Goal: Information Seeking & Learning: Learn about a topic

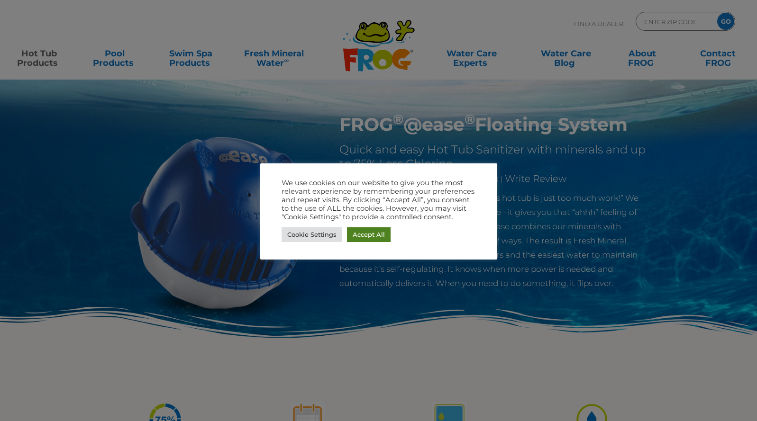
drag, startPoint x: 380, startPoint y: 236, endPoint x: 372, endPoint y: 188, distance: 49.1
click at [380, 236] on link "Accept All" at bounding box center [369, 234] width 44 height 15
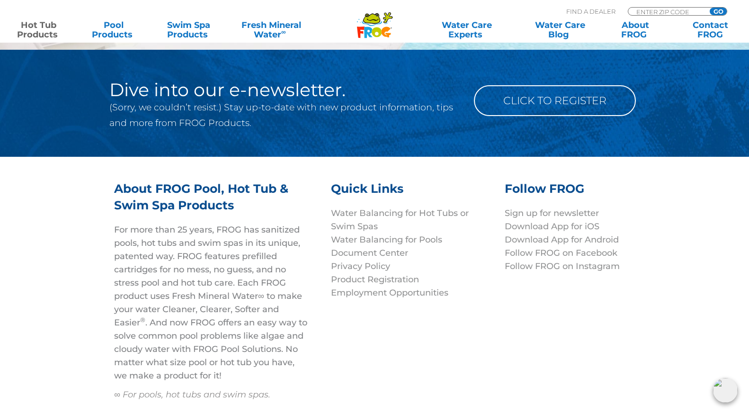
scroll to position [3203, 0]
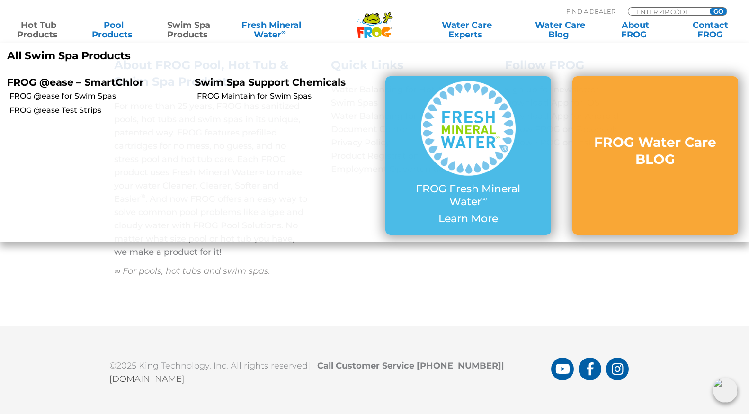
click at [187, 25] on link "Swim Spa Products" at bounding box center [189, 29] width 58 height 19
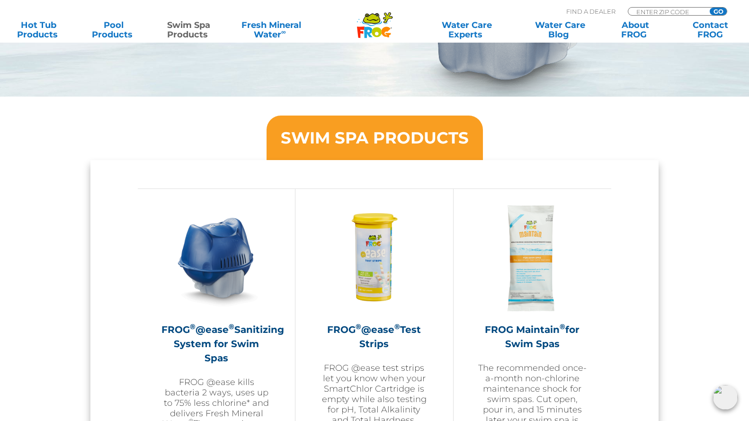
scroll to position [570, 0]
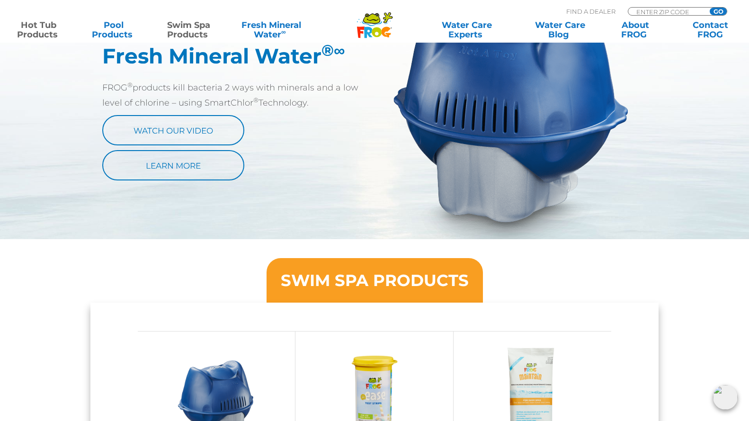
click at [26, 27] on link "Hot Tub Products" at bounding box center [38, 29] width 58 height 19
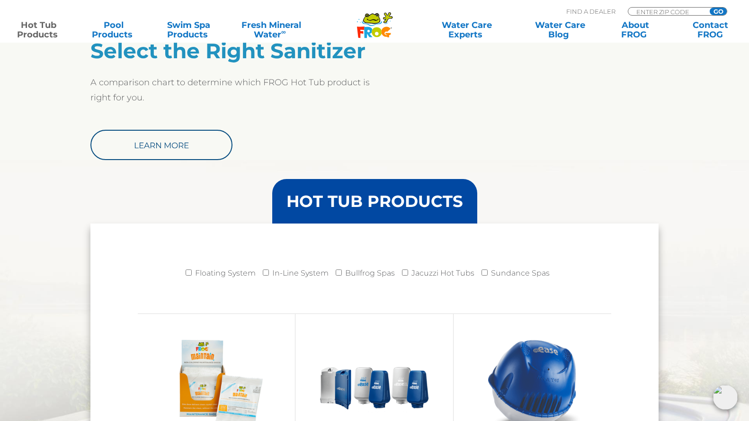
scroll to position [711, 0]
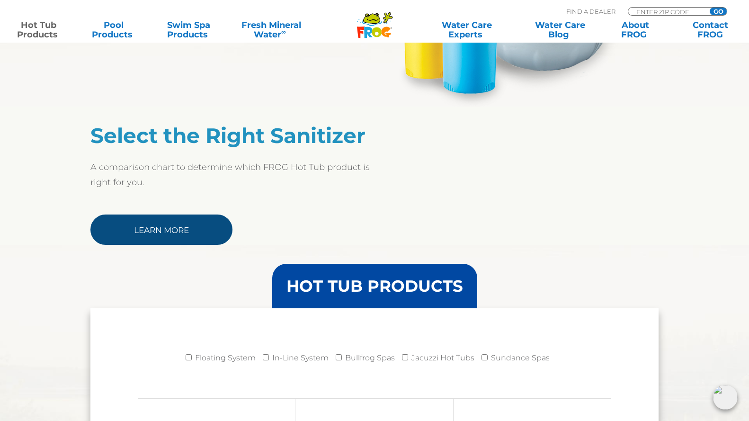
click at [174, 229] on link "Learn More" at bounding box center [161, 230] width 142 height 30
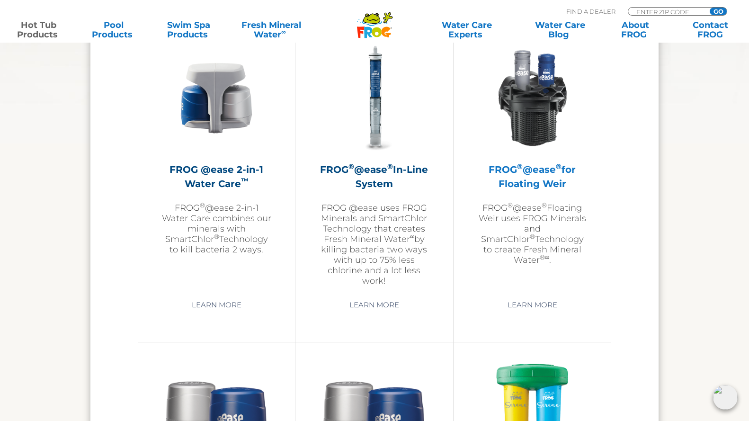
scroll to position [1421, 0]
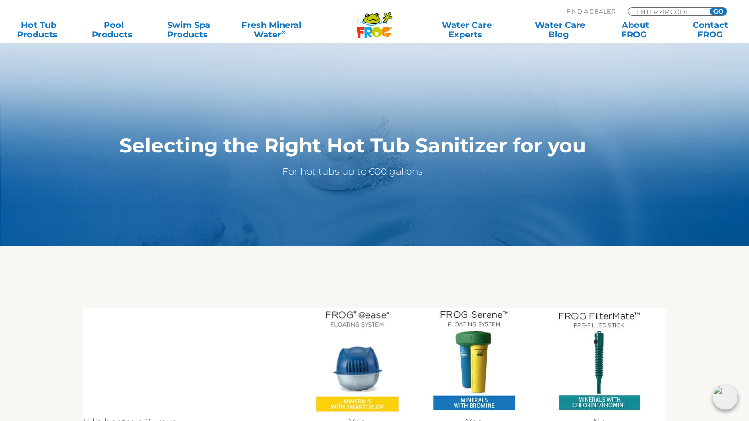
scroll to position [142, 0]
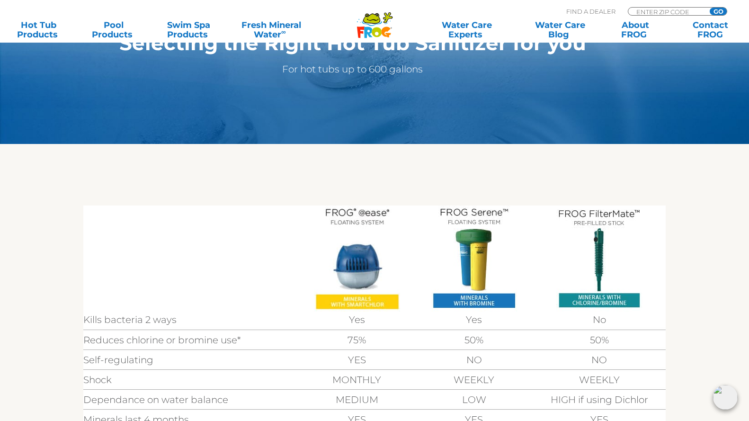
click at [730, 401] on img at bounding box center [725, 397] width 25 height 25
click at [470, 139] on section "Selecting the Right Hot Tub Sanitizer for you For hot tubs up to 600 gallons" at bounding box center [374, 40] width 749 height 207
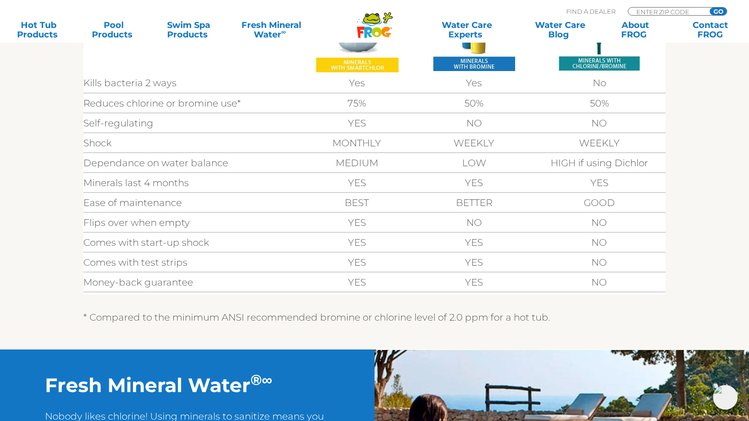
click at [711, 68] on section "Kills bacteria 2 ways Yes Yes No Reduces chlorine or bromine use* 75% 50% 50% S…" at bounding box center [374, 128] width 749 height 442
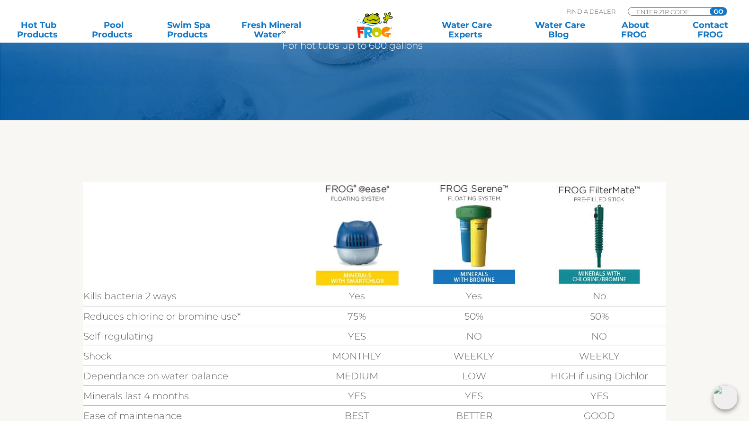
scroll to position [142, 0]
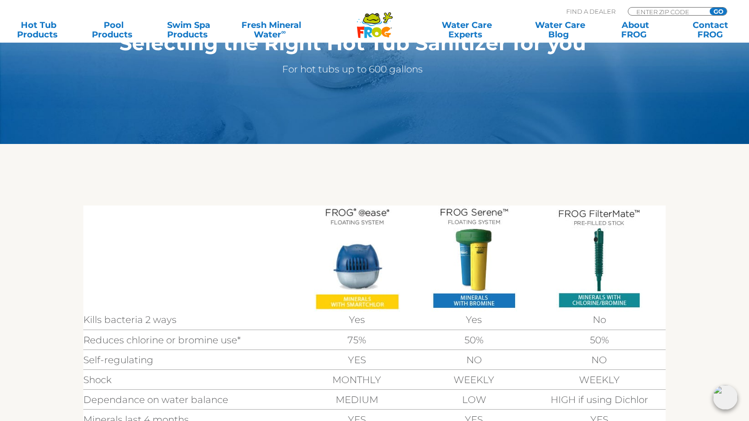
click at [355, 265] on img at bounding box center [357, 259] width 86 height 106
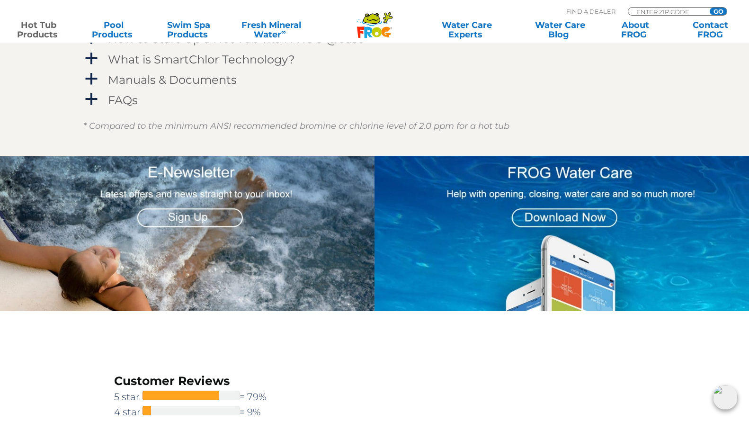
scroll to position [1137, 0]
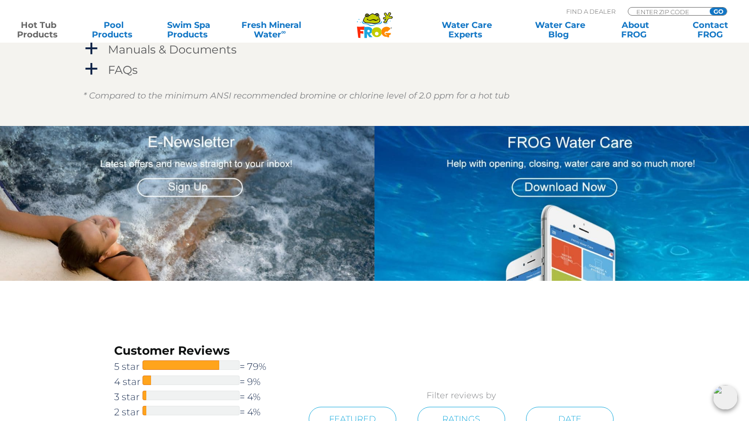
click at [580, 184] on img at bounding box center [562, 203] width 375 height 155
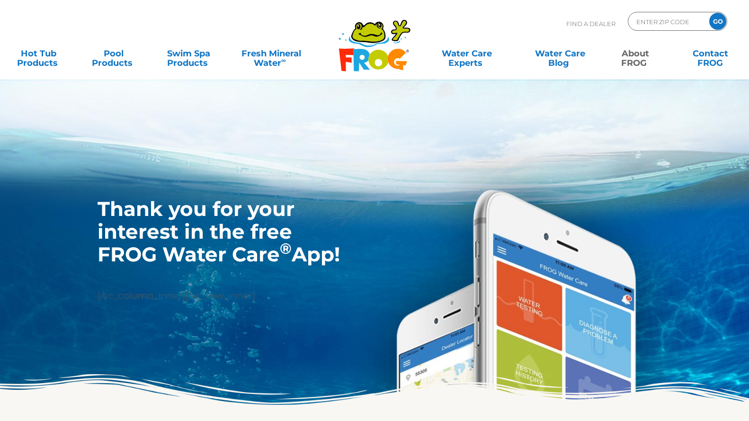
click at [568, 186] on section "Thank you for your interest in the free FROG Water Care ® App! [/vc_column_inne…" at bounding box center [374, 267] width 749 height 377
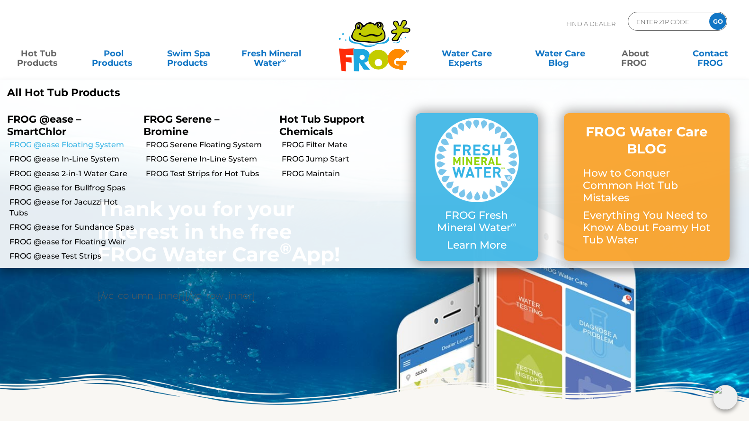
click at [99, 145] on link "FROG @ease Floating System" at bounding box center [72, 145] width 127 height 10
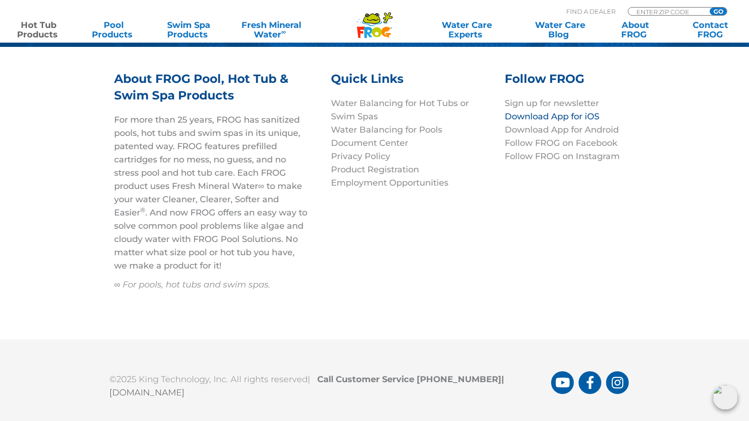
scroll to position [3193, 0]
